Goal: Task Accomplishment & Management: Use online tool/utility

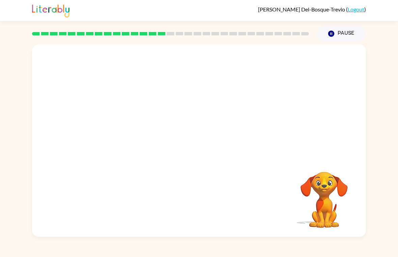
click at [283, 171] on div "Your browser must support playing .mp4 files to use Literably. Please try using…" at bounding box center [199, 141] width 334 height 193
click at [65, 78] on div at bounding box center [199, 101] width 334 height 113
click at [11, 76] on div "Your browser must support playing .mp4 files to use Literably. Please try using…" at bounding box center [199, 139] width 398 height 196
click at [341, 156] on div at bounding box center [323, 163] width 67 height 17
click at [330, 183] on video "Your browser must support playing .mp4 files to use Literably. Please try using…" at bounding box center [323, 195] width 67 height 67
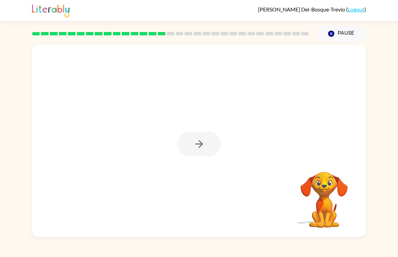
click at [204, 156] on button "button" at bounding box center [198, 144] width 43 height 25
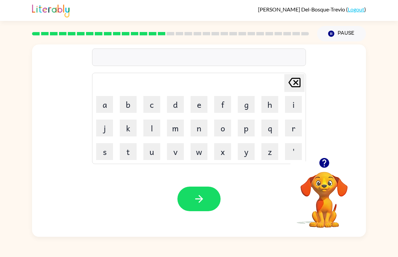
click at [148, 124] on button "l" at bounding box center [151, 128] width 17 height 17
click at [241, 122] on button "p" at bounding box center [246, 128] width 17 height 17
click at [150, 132] on button "l" at bounding box center [151, 128] width 17 height 17
click at [241, 132] on button "p" at bounding box center [246, 128] width 17 height 17
click at [145, 133] on button "l" at bounding box center [151, 128] width 17 height 17
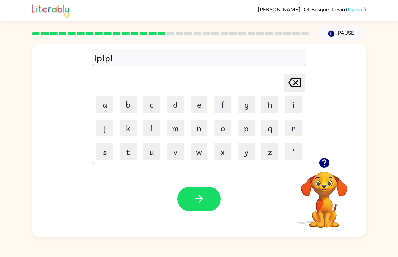
click at [131, 120] on button "k" at bounding box center [128, 128] width 17 height 17
click at [254, 122] on button "p" at bounding box center [246, 128] width 17 height 17
click at [127, 112] on button "b" at bounding box center [128, 104] width 17 height 17
click at [254, 125] on button "p" at bounding box center [246, 128] width 17 height 17
click at [132, 122] on button "k" at bounding box center [128, 128] width 17 height 17
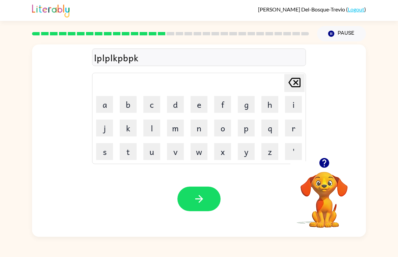
click at [96, 128] on button "j" at bounding box center [104, 128] width 17 height 17
click at [301, 84] on icon "[PERSON_NAME] last character input" at bounding box center [294, 83] width 16 height 16
click at [300, 81] on icon at bounding box center [294, 82] width 12 height 9
click at [302, 80] on icon "[PERSON_NAME] last character input" at bounding box center [294, 83] width 16 height 16
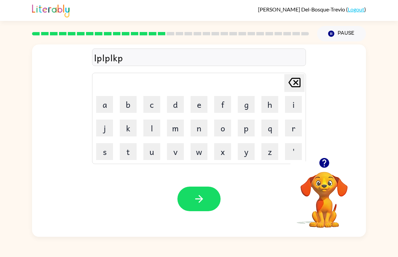
click at [302, 80] on icon "[PERSON_NAME] last character input" at bounding box center [294, 83] width 16 height 16
click at [299, 83] on icon "[PERSON_NAME] last character input" at bounding box center [294, 83] width 16 height 16
click at [297, 89] on icon "[PERSON_NAME] last character input" at bounding box center [294, 83] width 16 height 16
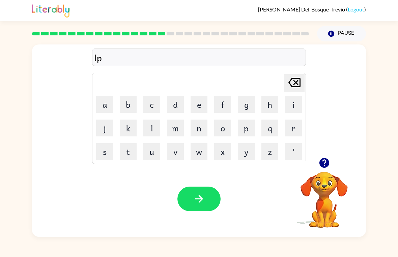
click at [297, 84] on icon at bounding box center [294, 82] width 12 height 9
click at [126, 107] on button "b" at bounding box center [128, 104] width 17 height 17
click at [151, 133] on button "l" at bounding box center [151, 128] width 17 height 17
click at [158, 150] on button "u" at bounding box center [151, 151] width 17 height 17
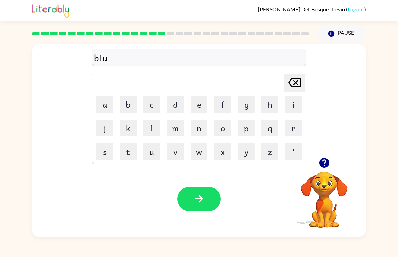
click at [291, 126] on button "r" at bounding box center [293, 128] width 17 height 17
click at [247, 128] on button "p" at bounding box center [246, 128] width 17 height 17
click at [323, 164] on icon "button" at bounding box center [324, 163] width 10 height 10
click at [195, 197] on icon "button" at bounding box center [199, 199] width 12 height 12
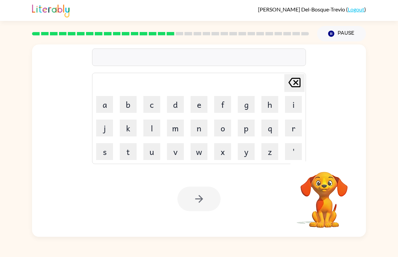
click at [393, 113] on div "[PERSON_NAME] last character input a b c d e f g h i j k l m n o p q r s t u v …" at bounding box center [199, 139] width 398 height 196
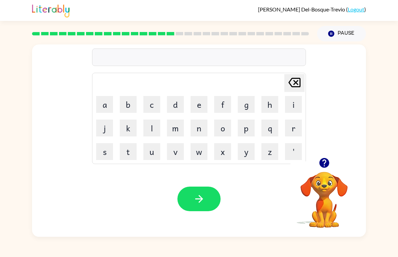
click at [293, 84] on icon "[PERSON_NAME] last character input" at bounding box center [294, 83] width 16 height 16
click at [197, 154] on button "w" at bounding box center [199, 151] width 17 height 17
click at [149, 106] on button "c" at bounding box center [151, 104] width 17 height 17
click at [291, 85] on icon "[PERSON_NAME] last character input" at bounding box center [294, 83] width 16 height 16
click at [198, 105] on button "e" at bounding box center [199, 104] width 17 height 17
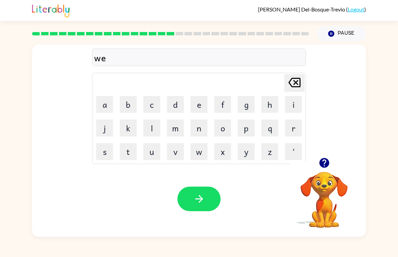
click at [329, 251] on div "[PERSON_NAME] ( Logout ) Pause Pause we Delete Delete last character input a b …" at bounding box center [199, 128] width 398 height 257
click at [171, 102] on button "d" at bounding box center [175, 104] width 17 height 17
click at [131, 107] on button "b" at bounding box center [128, 104] width 17 height 17
click at [287, 85] on icon "[PERSON_NAME] last character input" at bounding box center [294, 83] width 16 height 16
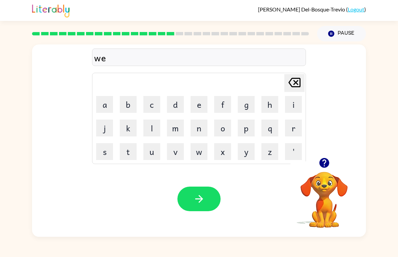
click at [128, 102] on button "b" at bounding box center [128, 104] width 17 height 17
click at [196, 204] on icon "button" at bounding box center [199, 199] width 12 height 12
click at [223, 106] on button "f" at bounding box center [222, 104] width 17 height 17
click at [154, 126] on button "l" at bounding box center [151, 128] width 17 height 17
click at [287, 109] on button "i" at bounding box center [293, 104] width 17 height 17
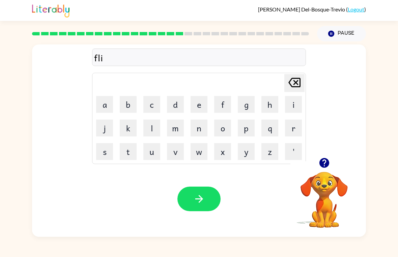
click at [243, 128] on button "p" at bounding box center [246, 128] width 17 height 17
click at [288, 105] on button "i" at bounding box center [293, 104] width 17 height 17
click at [196, 130] on button "n" at bounding box center [199, 128] width 17 height 17
click at [245, 105] on button "g" at bounding box center [246, 104] width 17 height 17
click at [193, 217] on div "Your browser must support playing .mp4 files to use Literably. Please try using…" at bounding box center [199, 199] width 334 height 76
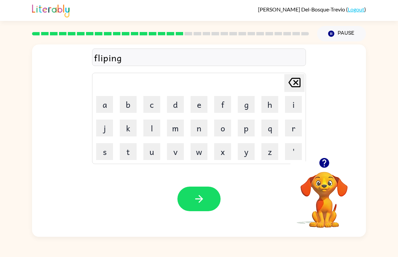
click at [191, 197] on button "button" at bounding box center [198, 199] width 43 height 25
click at [208, 199] on div at bounding box center [198, 199] width 43 height 25
click at [126, 131] on button "k" at bounding box center [128, 128] width 17 height 17
click at [301, 100] on button "i" at bounding box center [293, 104] width 17 height 17
click at [127, 156] on button "t" at bounding box center [128, 151] width 17 height 17
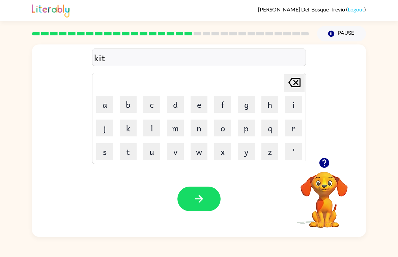
click at [156, 109] on button "c" at bounding box center [151, 104] width 17 height 17
click at [264, 103] on button "h" at bounding box center [269, 104] width 17 height 17
click at [194, 105] on button "e" at bounding box center [199, 104] width 17 height 17
click at [196, 126] on button "n" at bounding box center [199, 128] width 17 height 17
click at [202, 219] on div "Your browser must support playing .mp4 files to use Literably. Please try using…" at bounding box center [199, 199] width 334 height 76
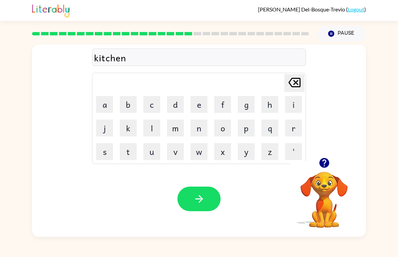
click at [198, 200] on icon "button" at bounding box center [199, 199] width 12 height 12
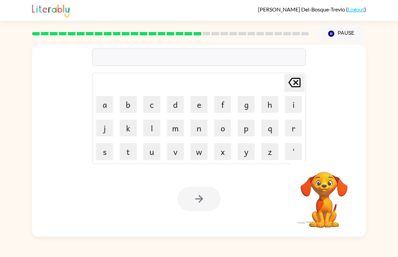
click at [203, 154] on button "w" at bounding box center [199, 151] width 17 height 17
click at [201, 107] on button "e" at bounding box center [199, 104] width 17 height 17
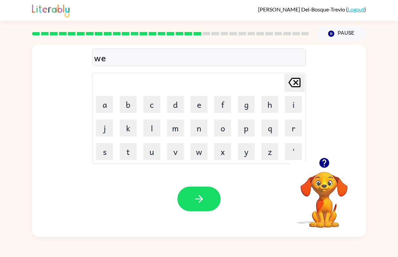
click at [150, 130] on button "l" at bounding box center [151, 128] width 17 height 17
click at [224, 131] on button "o" at bounding box center [222, 128] width 17 height 17
click at [200, 145] on button "w" at bounding box center [199, 151] width 17 height 17
click at [206, 209] on button "button" at bounding box center [198, 199] width 43 height 25
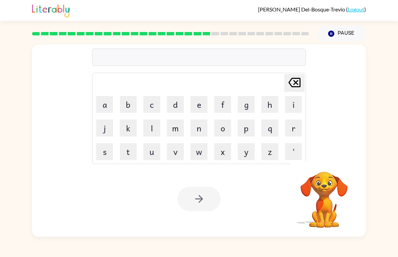
click at [178, 134] on button "m" at bounding box center [175, 128] width 17 height 17
click at [183, 130] on button "m" at bounding box center [175, 128] width 17 height 17
click at [184, 131] on td "m" at bounding box center [175, 128] width 23 height 23
click at [183, 129] on button "m" at bounding box center [175, 128] width 17 height 17
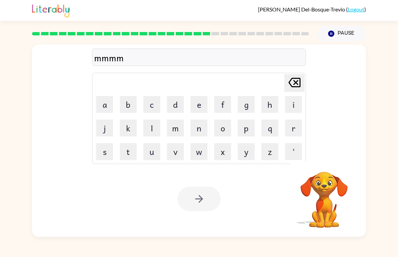
click at [184, 130] on td "m" at bounding box center [175, 128] width 23 height 23
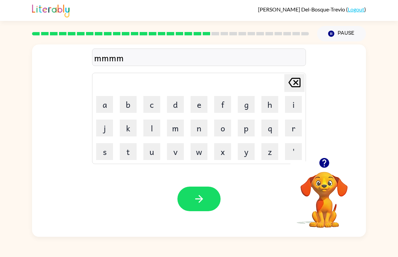
click at [295, 88] on icon "[PERSON_NAME] last character input" at bounding box center [294, 83] width 16 height 16
click at [295, 87] on icon at bounding box center [294, 82] width 12 height 9
click at [299, 83] on icon "[PERSON_NAME] last character input" at bounding box center [294, 83] width 16 height 16
click at [289, 90] on icon "[PERSON_NAME] last character input" at bounding box center [294, 83] width 16 height 16
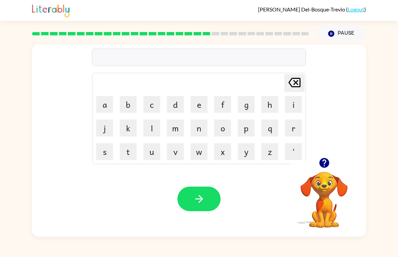
click at [108, 157] on button "s" at bounding box center [104, 151] width 17 height 17
click at [247, 127] on button "p" at bounding box center [246, 128] width 17 height 17
click at [290, 102] on button "i" at bounding box center [293, 104] width 17 height 17
click at [293, 130] on button "r" at bounding box center [293, 128] width 17 height 17
click at [197, 130] on button "n" at bounding box center [199, 128] width 17 height 17
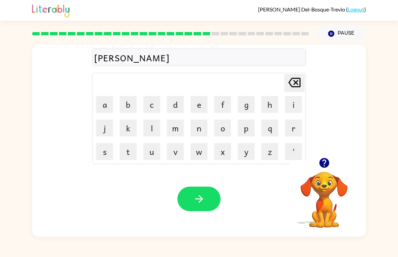
click at [320, 187] on video "Your browser must support playing .mp4 files to use Literably. Please try using…" at bounding box center [323, 195] width 67 height 67
click at [335, 177] on video "Your browser must support playing .mp4 files to use Literably. Please try using…" at bounding box center [323, 195] width 67 height 67
click at [325, 176] on video "Your browser must support playing .mp4 files to use Literably. Please try using…" at bounding box center [323, 195] width 67 height 67
click at [325, 163] on icon "button" at bounding box center [324, 163] width 10 height 10
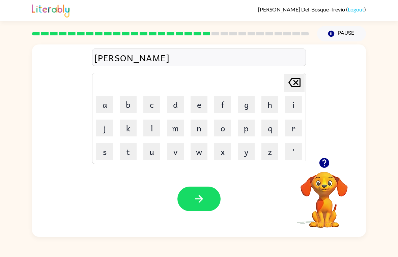
click at [128, 151] on button "t" at bounding box center [128, 151] width 17 height 17
click at [200, 103] on button "e" at bounding box center [199, 104] width 17 height 17
click at [176, 103] on button "d" at bounding box center [175, 104] width 17 height 17
click at [200, 195] on icon "button" at bounding box center [199, 199] width 12 height 12
click at [247, 131] on button "p" at bounding box center [246, 128] width 17 height 17
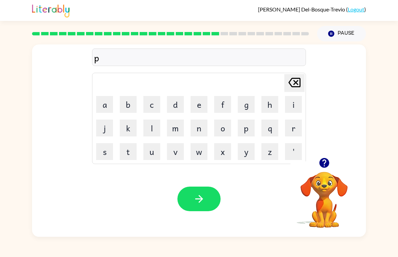
click at [104, 101] on button "a" at bounding box center [104, 104] width 17 height 17
click at [107, 96] on button "a" at bounding box center [104, 104] width 17 height 17
click at [294, 82] on icon "[PERSON_NAME] last character input" at bounding box center [294, 83] width 16 height 16
click at [278, 123] on button "q" at bounding box center [269, 128] width 17 height 17
click at [302, 78] on icon "[PERSON_NAME] last character input" at bounding box center [294, 83] width 16 height 16
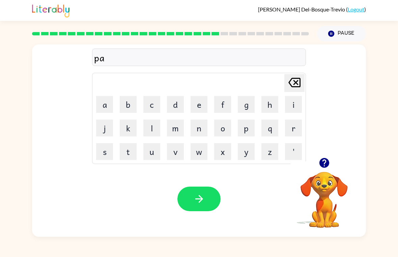
click at [285, 123] on button "r" at bounding box center [293, 128] width 17 height 17
click at [98, 109] on button "a" at bounding box center [104, 104] width 17 height 17
click at [177, 104] on button "d" at bounding box center [175, 104] width 17 height 17
click at [289, 104] on button "i" at bounding box center [293, 104] width 17 height 17
click at [103, 145] on button "s" at bounding box center [104, 151] width 17 height 17
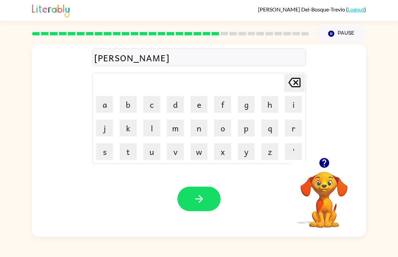
click at [196, 104] on button "e" at bounding box center [199, 104] width 17 height 17
click at [291, 81] on icon "[PERSON_NAME] last character input" at bounding box center [294, 83] width 16 height 16
click at [291, 81] on icon at bounding box center [294, 82] width 12 height 9
click at [155, 105] on button "c" at bounding box center [151, 104] width 17 height 17
click at [291, 83] on icon "[PERSON_NAME] last character input" at bounding box center [294, 83] width 16 height 16
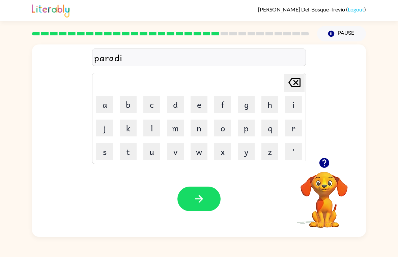
click at [108, 147] on button "s" at bounding box center [104, 151] width 17 height 17
click at [199, 107] on button "e" at bounding box center [199, 104] width 17 height 17
click at [204, 185] on div "Your browser must support playing .mp4 files to use Literably. Please try using…" at bounding box center [199, 199] width 334 height 76
click at [202, 171] on div "Your browser must support playing .mp4 files to use Literably. Please try using…" at bounding box center [199, 199] width 334 height 76
click at [191, 187] on button "button" at bounding box center [198, 199] width 43 height 25
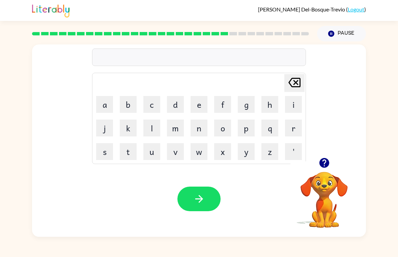
click at [136, 104] on button "b" at bounding box center [128, 104] width 17 height 17
click at [223, 130] on button "o" at bounding box center [222, 128] width 17 height 17
click at [109, 109] on button "a" at bounding box center [104, 104] width 17 height 17
click at [383, 242] on div "[PERSON_NAME] ( Logout ) Pause Pause boa Delete Delete last character input a b…" at bounding box center [199, 128] width 398 height 257
click at [130, 157] on button "t" at bounding box center [128, 151] width 17 height 17
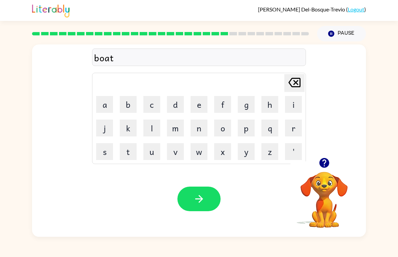
click at [324, 165] on icon "button" at bounding box center [324, 163] width 10 height 10
click at [272, 104] on button "h" at bounding box center [269, 104] width 17 height 17
click at [320, 161] on icon "button" at bounding box center [324, 163] width 10 height 10
click at [225, 126] on button "o" at bounding box center [222, 128] width 17 height 17
click at [153, 156] on button "u" at bounding box center [151, 151] width 17 height 17
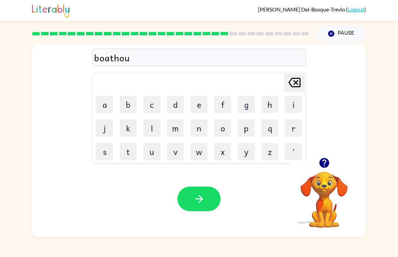
click at [331, 162] on button "button" at bounding box center [324, 163] width 17 height 17
click at [107, 156] on button "s" at bounding box center [104, 151] width 17 height 17
click at [197, 104] on button "e" at bounding box center [199, 104] width 17 height 17
click at [201, 211] on button "button" at bounding box center [198, 199] width 43 height 25
click at [200, 152] on button "w" at bounding box center [199, 151] width 17 height 17
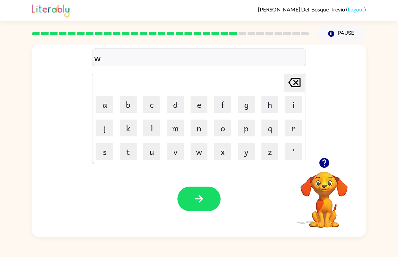
click at [290, 104] on button "i" at bounding box center [293, 104] width 17 height 17
click at [202, 129] on button "n" at bounding box center [199, 128] width 17 height 17
click at [129, 156] on button "t" at bounding box center [128, 151] width 17 height 17
click at [193, 104] on button "e" at bounding box center [199, 104] width 17 height 17
click at [285, 135] on button "r" at bounding box center [293, 128] width 17 height 17
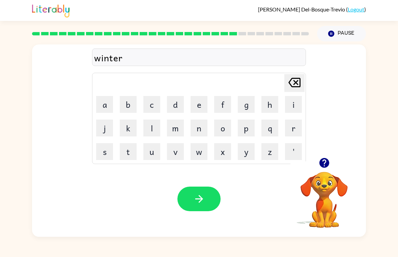
click at [191, 203] on button "button" at bounding box center [198, 199] width 43 height 25
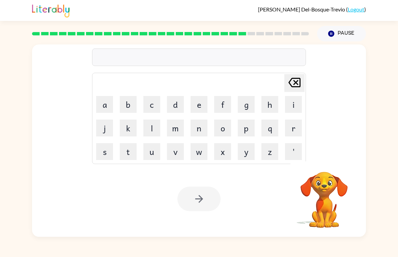
click at [326, 165] on video "Your browser must support playing .mp4 files to use Literably. Please try using…" at bounding box center [323, 195] width 67 height 67
click at [327, 164] on video "Your browser must support playing .mp4 files to use Literably. Please try using…" at bounding box center [323, 195] width 67 height 67
click at [152, 105] on button "c" at bounding box center [151, 104] width 17 height 17
click at [297, 129] on button "r" at bounding box center [293, 128] width 17 height 17
click at [196, 105] on button "e" at bounding box center [199, 104] width 17 height 17
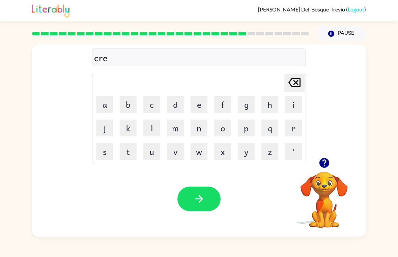
click at [322, 164] on icon "button" at bounding box center [324, 163] width 10 height 10
click at [108, 109] on button "a" at bounding box center [104, 104] width 17 height 17
click at [129, 154] on button "t" at bounding box center [128, 151] width 17 height 17
click at [322, 167] on icon "button" at bounding box center [324, 163] width 10 height 10
click at [287, 105] on button "i" at bounding box center [293, 104] width 17 height 17
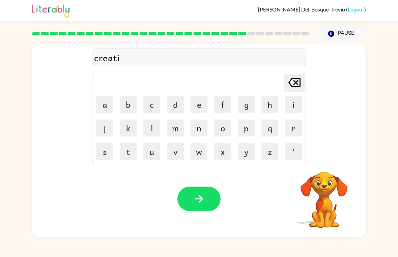
click at [201, 132] on button "n" at bounding box center [199, 128] width 17 height 17
click at [325, 164] on icon "button" at bounding box center [324, 163] width 12 height 12
click at [242, 101] on button "g" at bounding box center [246, 104] width 17 height 17
click at [201, 198] on icon "button" at bounding box center [199, 199] width 8 height 8
click at [322, 165] on icon "button" at bounding box center [324, 163] width 10 height 10
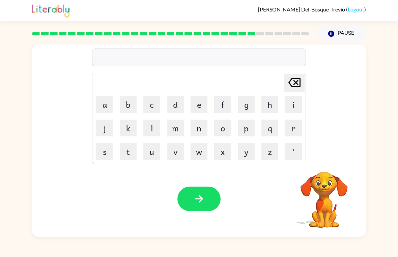
click at [291, 131] on button "r" at bounding box center [293, 128] width 17 height 17
click at [222, 131] on button "o" at bounding box center [222, 128] width 17 height 17
click at [152, 104] on button "c" at bounding box center [151, 104] width 17 height 17
click at [323, 165] on icon "button" at bounding box center [324, 163] width 10 height 10
click at [325, 169] on icon "button" at bounding box center [324, 163] width 12 height 12
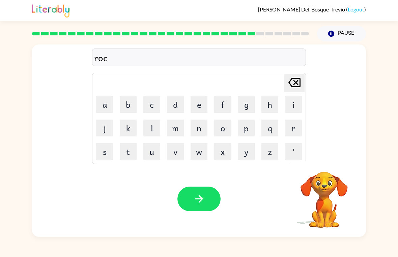
click at [131, 126] on button "k" at bounding box center [128, 128] width 17 height 17
click at [327, 163] on icon "button" at bounding box center [324, 163] width 10 height 10
click at [197, 103] on button "e" at bounding box center [199, 104] width 17 height 17
click at [128, 151] on button "t" at bounding box center [128, 151] width 17 height 17
click at [201, 202] on icon "button" at bounding box center [199, 199] width 12 height 12
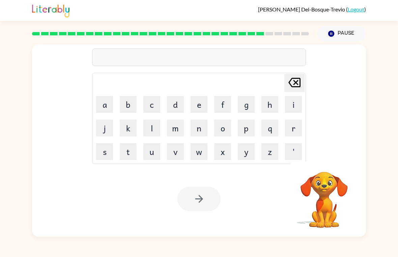
click at [152, 157] on button "u" at bounding box center [151, 151] width 17 height 17
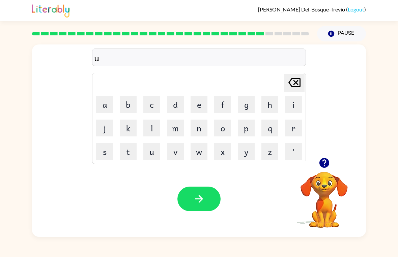
click at [321, 164] on icon "button" at bounding box center [324, 163] width 10 height 10
click at [200, 134] on button "n" at bounding box center [199, 128] width 17 height 17
click at [291, 103] on button "i" at bounding box center [293, 104] width 17 height 17
click at [221, 106] on button "f" at bounding box center [222, 104] width 17 height 17
click at [324, 167] on icon "button" at bounding box center [324, 163] width 10 height 10
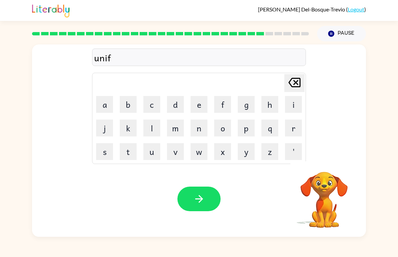
click at [226, 129] on button "o" at bounding box center [222, 128] width 17 height 17
click at [289, 130] on button "r" at bounding box center [293, 128] width 17 height 17
click at [319, 165] on icon "button" at bounding box center [324, 163] width 12 height 12
click at [174, 132] on button "m" at bounding box center [175, 128] width 17 height 17
click at [203, 198] on icon "button" at bounding box center [199, 199] width 12 height 12
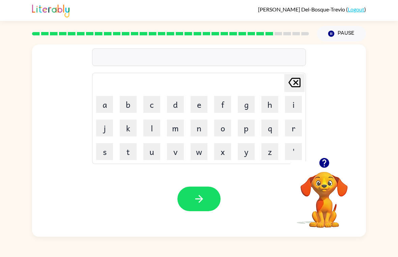
click at [317, 171] on div at bounding box center [323, 163] width 67 height 17
click at [324, 165] on icon "button" at bounding box center [324, 163] width 10 height 10
click at [148, 107] on button "c" at bounding box center [151, 104] width 17 height 17
click at [227, 128] on button "o" at bounding box center [222, 128] width 17 height 17
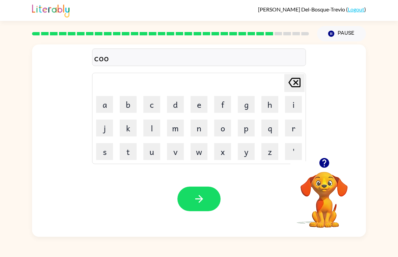
click at [156, 108] on button "c" at bounding box center [151, 104] width 17 height 17
click at [315, 167] on div at bounding box center [323, 163] width 67 height 17
click at [323, 160] on icon "button" at bounding box center [324, 163] width 10 height 10
click at [128, 126] on button "k" at bounding box center [128, 128] width 17 height 17
click at [200, 193] on button "button" at bounding box center [198, 199] width 43 height 25
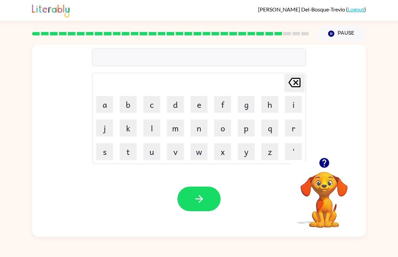
click at [321, 166] on icon "button" at bounding box center [324, 163] width 10 height 10
click at [153, 101] on button "c" at bounding box center [151, 104] width 17 height 17
click at [267, 111] on button "h" at bounding box center [269, 104] width 17 height 17
click at [323, 165] on icon "button" at bounding box center [324, 163] width 10 height 10
click at [222, 128] on button "o" at bounding box center [222, 128] width 17 height 17
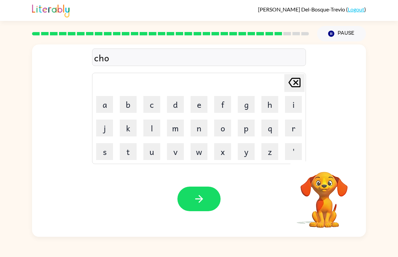
click at [200, 126] on button "n" at bounding box center [199, 128] width 17 height 17
click at [321, 164] on icon "button" at bounding box center [324, 163] width 10 height 10
click at [155, 103] on button "c" at bounding box center [151, 104] width 17 height 17
click at [323, 172] on button "button" at bounding box center [324, 163] width 17 height 17
click at [324, 161] on div "chonc Delete Delete last character input a b c d e f g h i j k l m n o p q r s …" at bounding box center [199, 141] width 334 height 193
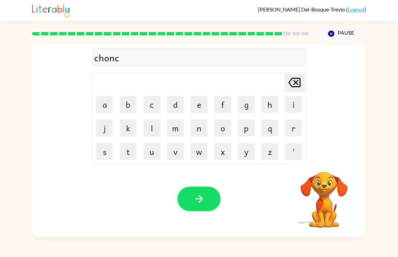
click at [128, 127] on button "k" at bounding box center [128, 128] width 17 height 17
click at [192, 196] on button "button" at bounding box center [198, 199] width 43 height 25
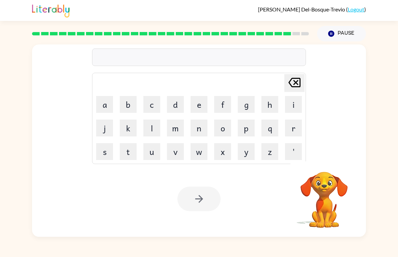
click at [104, 105] on button "a" at bounding box center [104, 104] width 17 height 17
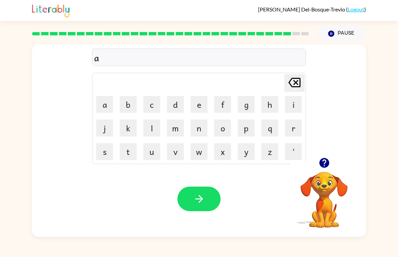
click at [223, 103] on button "f" at bounding box center [222, 104] width 17 height 17
click at [150, 128] on button "l" at bounding box center [151, 128] width 17 height 17
click at [322, 178] on video "Your browser must support playing .mp4 files to use Literably. Please try using…" at bounding box center [323, 195] width 67 height 67
click at [323, 174] on video "Your browser must support playing .mp4 files to use Literably. Please try using…" at bounding box center [323, 195] width 67 height 67
click at [317, 175] on video "Your browser must support playing .mp4 files to use Literably. Please try using…" at bounding box center [323, 195] width 67 height 67
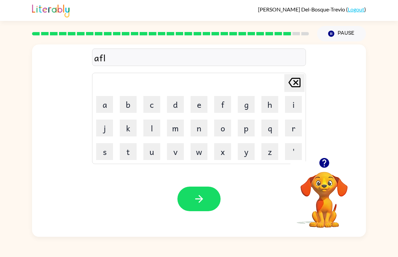
click at [316, 170] on div at bounding box center [323, 163] width 67 height 17
click at [321, 160] on icon "button" at bounding box center [324, 163] width 12 height 12
click at [222, 126] on button "o" at bounding box center [222, 128] width 17 height 17
click at [128, 148] on button "t" at bounding box center [128, 151] width 17 height 17
click at [201, 101] on button "e" at bounding box center [199, 104] width 17 height 17
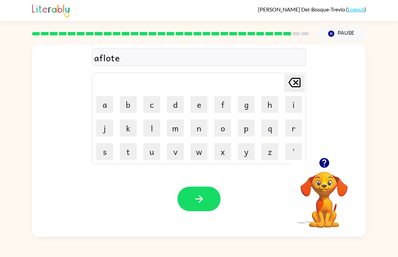
click at [326, 167] on icon "button" at bounding box center [324, 163] width 10 height 10
click at [173, 106] on button "d" at bounding box center [175, 104] width 17 height 17
click at [196, 187] on button "button" at bounding box center [198, 199] width 43 height 25
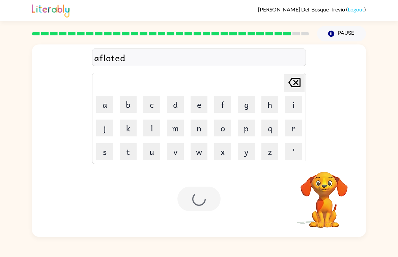
click at [201, 203] on div at bounding box center [198, 199] width 43 height 25
click at [226, 107] on button "f" at bounding box center [222, 104] width 17 height 17
click at [293, 103] on button "i" at bounding box center [293, 104] width 17 height 17
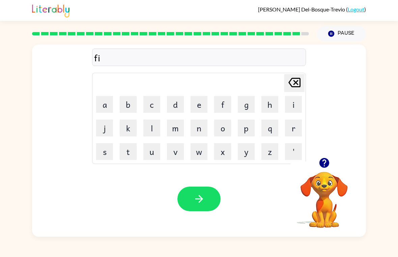
click at [396, 223] on div "fi Delete Delete last character input a b c d e f g h i j k l m n o p q r s t u…" at bounding box center [199, 139] width 398 height 196
click at [202, 128] on button "n" at bounding box center [199, 128] width 17 height 17
click at [259, 99] on td "h" at bounding box center [269, 104] width 23 height 23
click at [243, 108] on button "g" at bounding box center [246, 104] width 17 height 17
click at [197, 103] on button "e" at bounding box center [199, 104] width 17 height 17
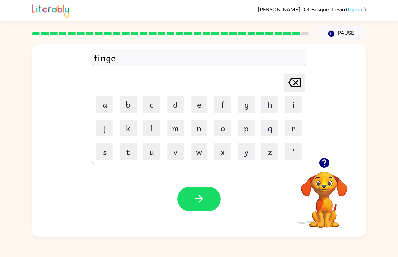
click at [289, 128] on button "r" at bounding box center [293, 128] width 17 height 17
click at [200, 126] on button "n" at bounding box center [199, 128] width 17 height 17
click at [223, 128] on button "o" at bounding box center [222, 128] width 17 height 17
click at [199, 155] on button "w" at bounding box center [199, 151] width 17 height 17
click at [207, 200] on button "button" at bounding box center [198, 199] width 43 height 25
